Goal: Browse casually: Explore the website without a specific task or goal

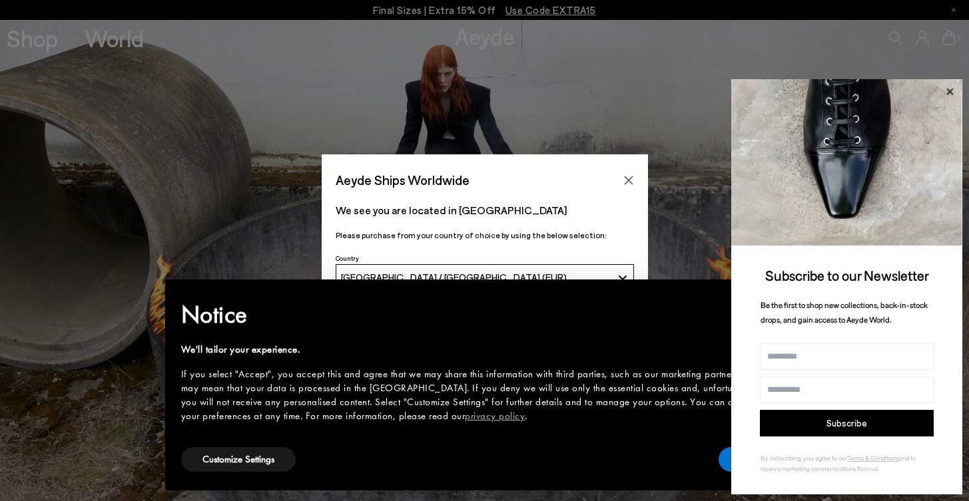
click at [950, 94] on icon at bounding box center [949, 91] width 7 height 7
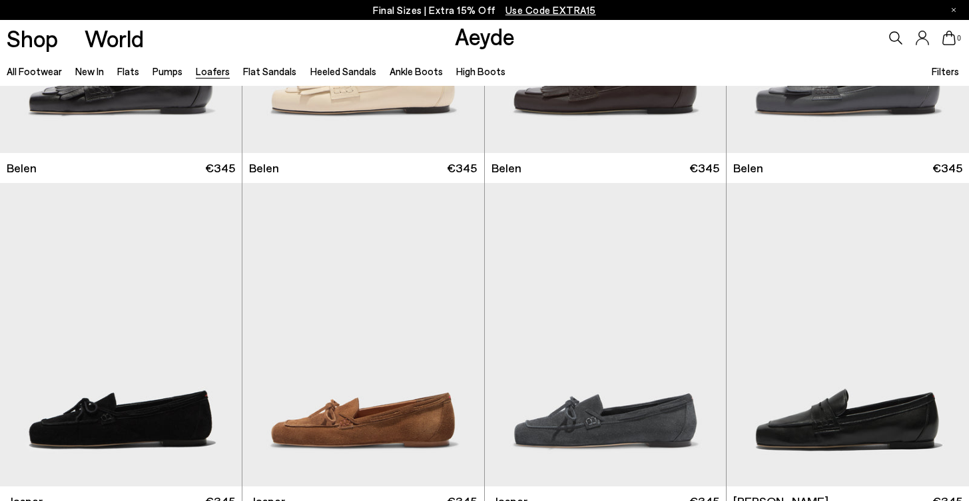
scroll to position [435, 0]
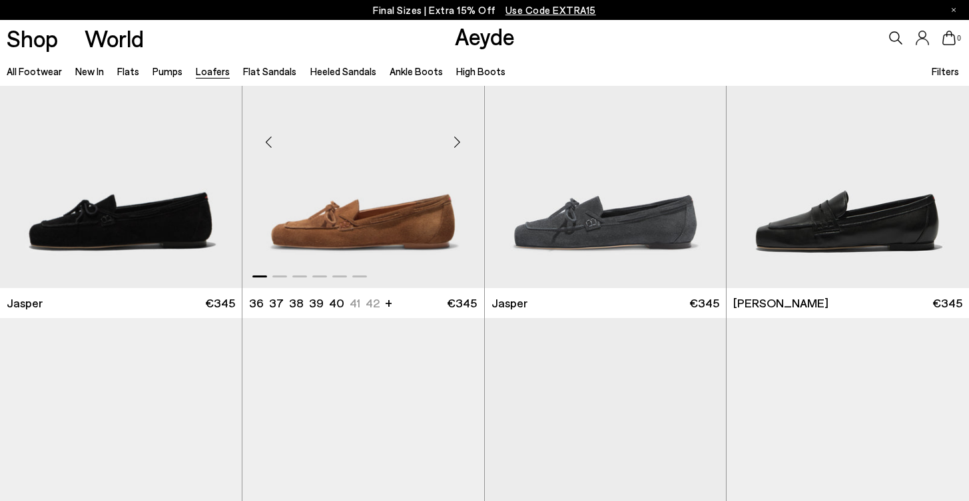
click at [463, 146] on div "Next slide" at bounding box center [457, 142] width 40 height 40
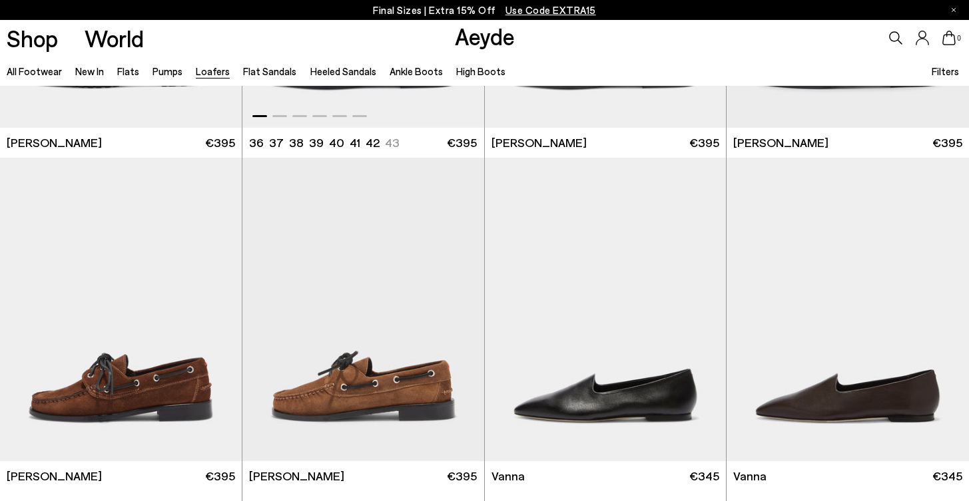
scroll to position [1287, 0]
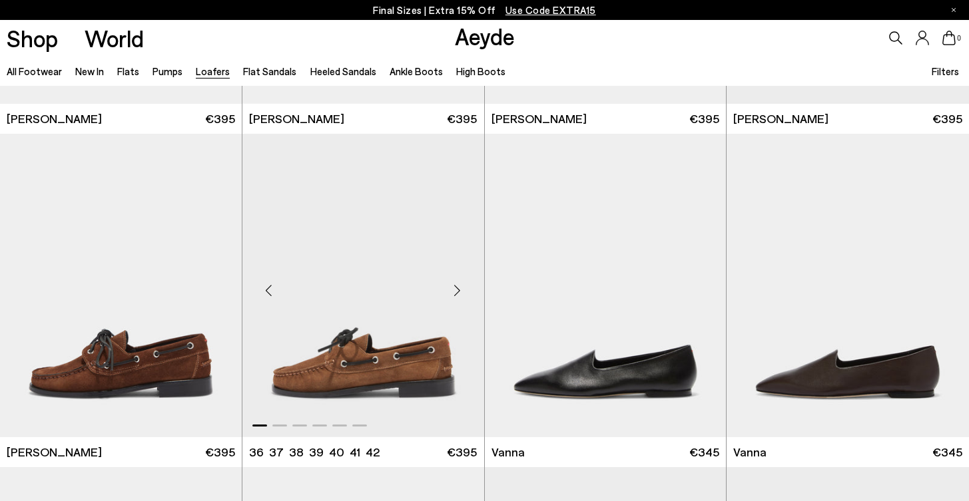
click at [457, 287] on div "Next slide" at bounding box center [457, 291] width 40 height 40
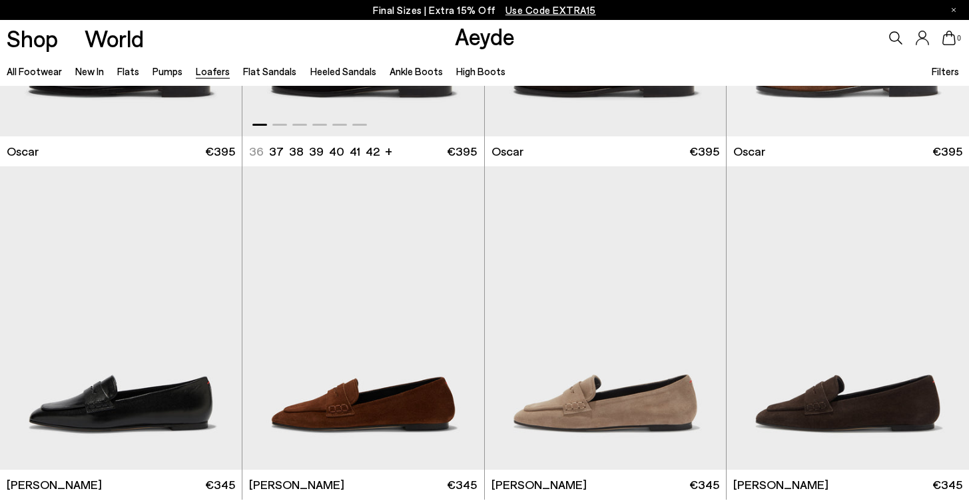
scroll to position [2373, 0]
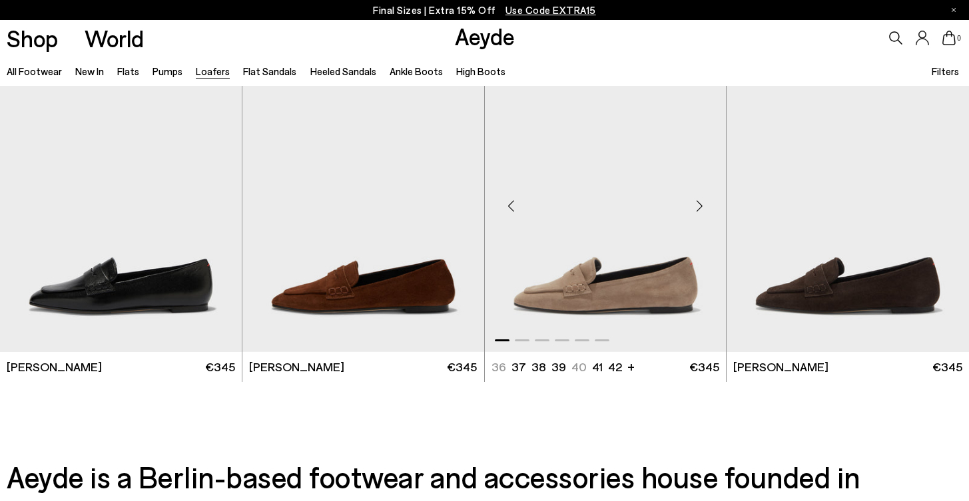
click at [701, 208] on div "Next slide" at bounding box center [699, 206] width 40 height 40
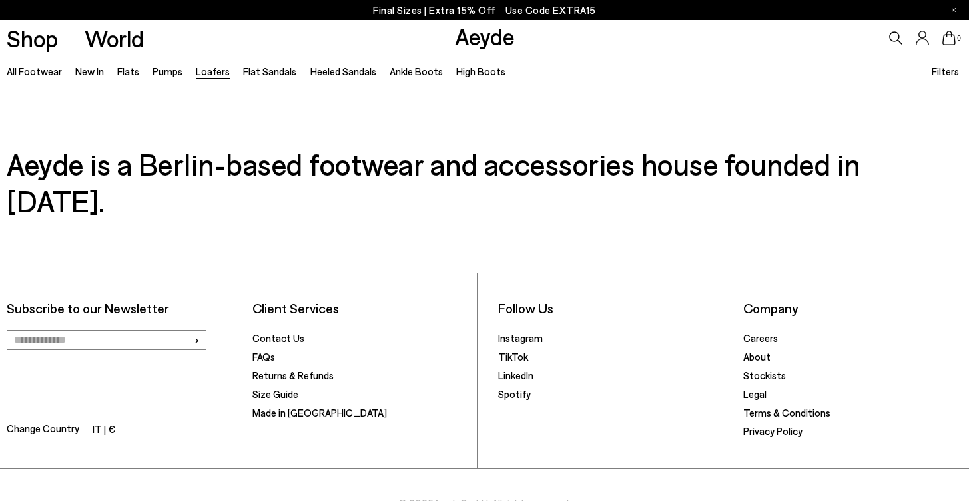
scroll to position [2685, 0]
click at [41, 73] on link "All Footwear" at bounding box center [34, 71] width 55 height 12
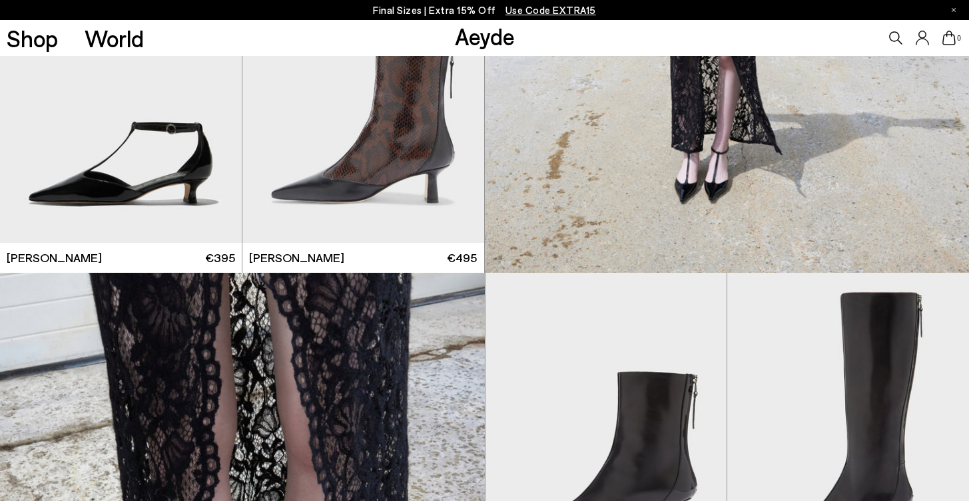
scroll to position [2153, 0]
